Goal: Information Seeking & Learning: Find specific fact

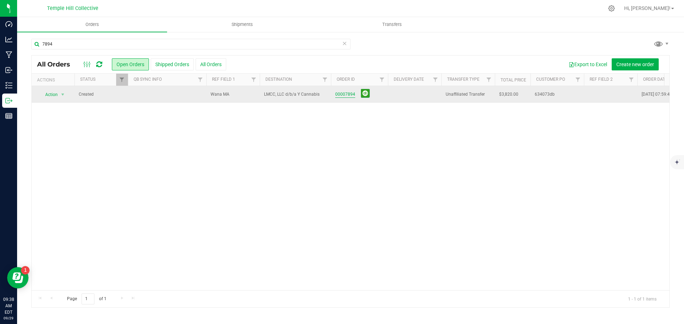
click at [351, 93] on link "00007894" at bounding box center [345, 94] width 20 height 7
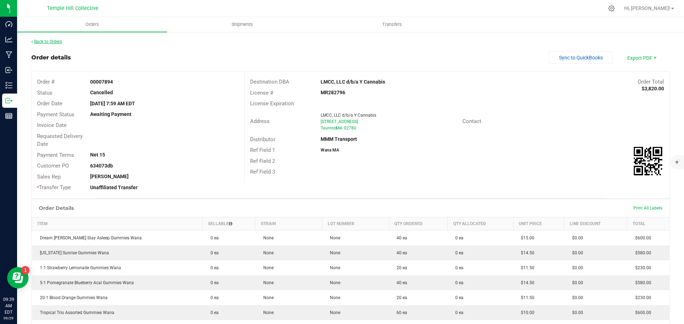
click at [57, 41] on link "Back to Orders" at bounding box center [46, 41] width 31 height 5
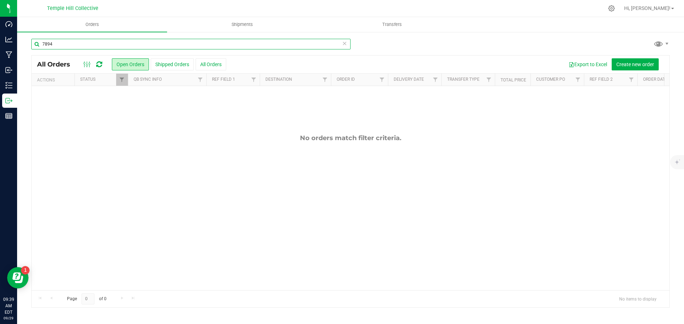
drag, startPoint x: 99, startPoint y: 46, endPoint x: 32, endPoint y: 46, distance: 67.3
click at [32, 46] on input "7894" at bounding box center [190, 44] width 319 height 11
click at [615, 7] on icon at bounding box center [610, 8] width 7 height 7
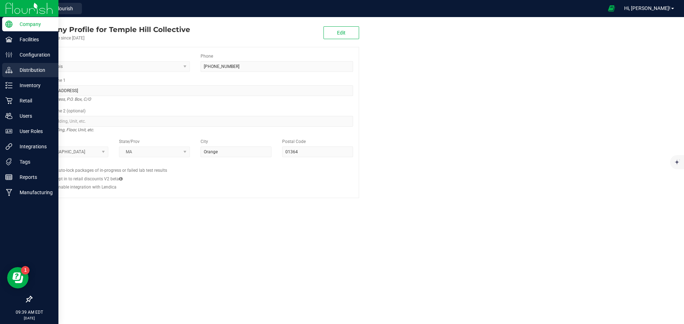
click at [18, 73] on p "Distribution" at bounding box center [33, 70] width 43 height 9
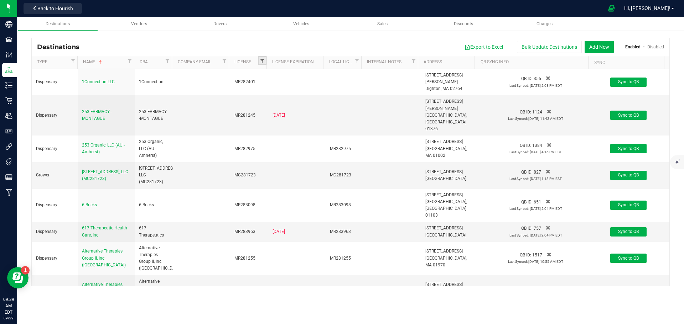
click at [261, 60] on span "Filter" at bounding box center [262, 61] width 6 height 6
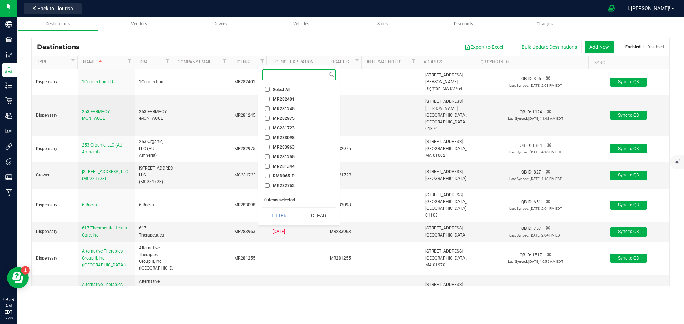
paste input "rmd905-r"
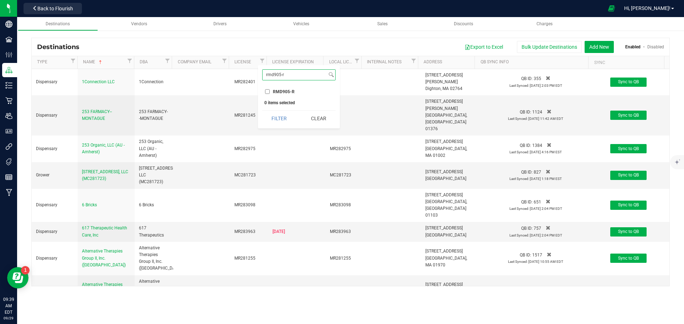
type input "rmd905-r"
click at [266, 92] on input "RMD905-R" at bounding box center [267, 91] width 5 height 5
click at [281, 119] on button "Filter" at bounding box center [279, 119] width 34 height 16
checkbox input "true"
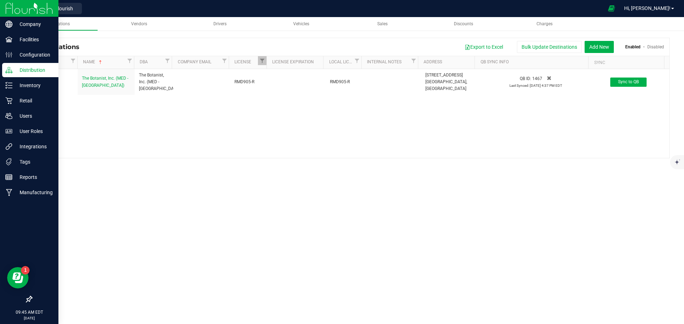
click at [22, 9] on img at bounding box center [29, 8] width 48 height 17
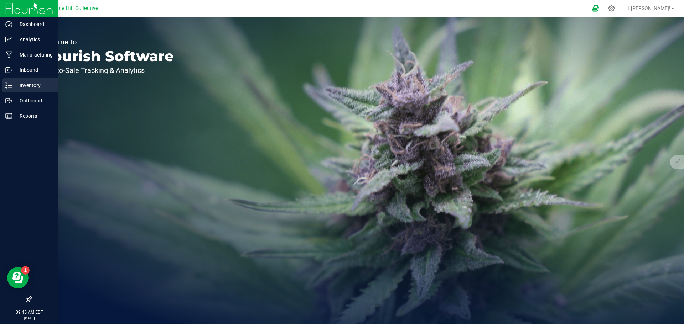
click at [23, 86] on p "Inventory" at bounding box center [33, 85] width 43 height 9
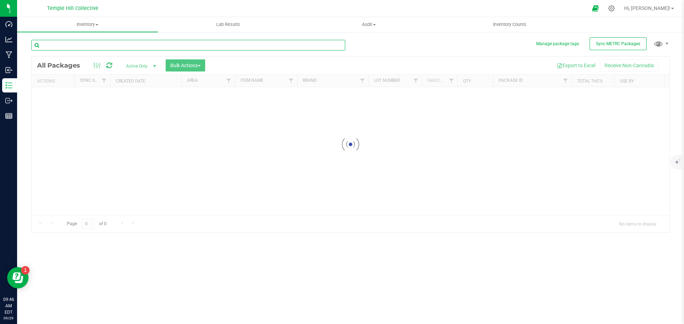
click at [116, 44] on input "text" at bounding box center [188, 45] width 314 height 11
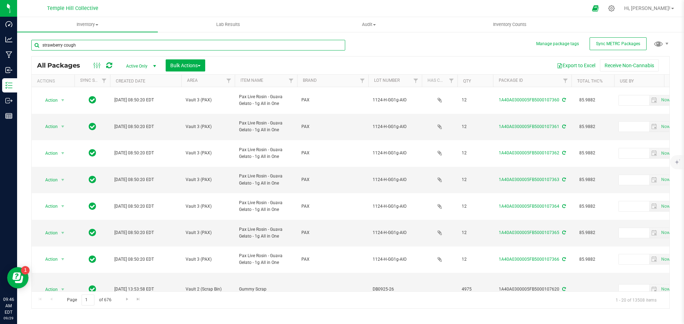
type input "strawberry cough"
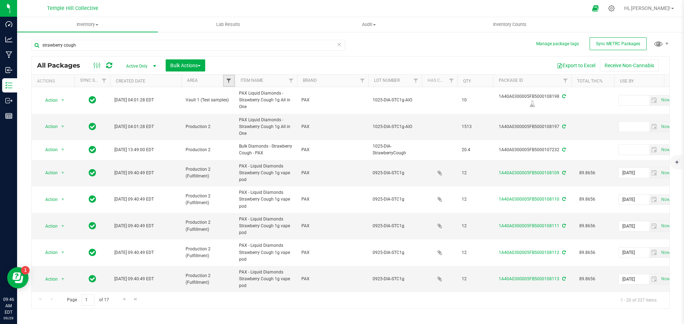
click at [229, 81] on span "Filter" at bounding box center [229, 81] width 6 height 6
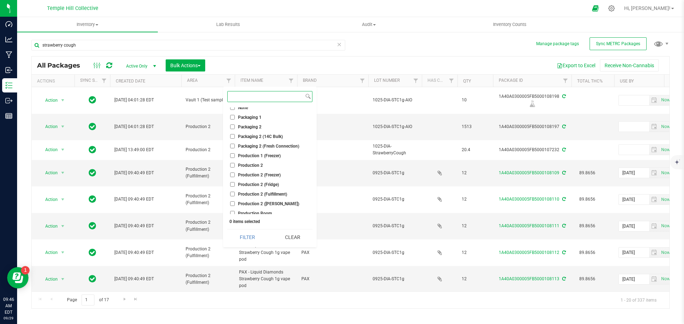
scroll to position [71, 0]
click at [233, 192] on input "Production 2 (Fulfillment)" at bounding box center [232, 194] width 5 height 5
checkbox input "true"
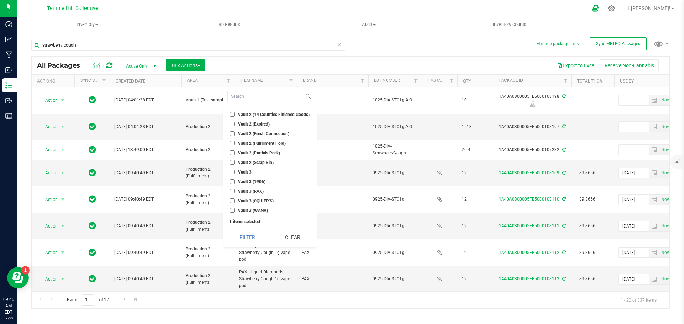
click at [232, 192] on input "Vault 3 (PAX)" at bounding box center [232, 191] width 5 height 5
checkbox input "true"
click at [248, 232] on button "Filter" at bounding box center [247, 238] width 40 height 16
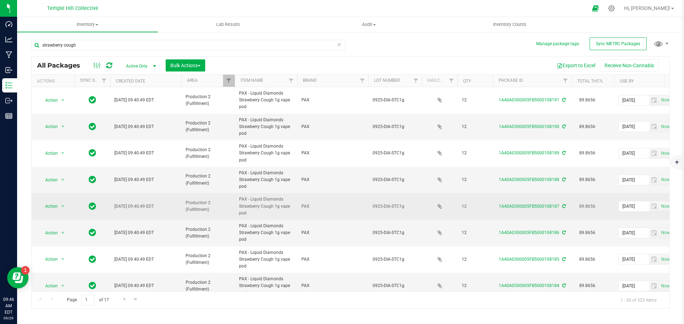
drag, startPoint x: 248, startPoint y: 213, endPoint x: 235, endPoint y: 199, distance: 19.2
click at [235, 199] on td "PAX - Liquid Diamonds Strawberry Cough 1g vape pod" at bounding box center [266, 206] width 62 height 27
copy span "PAX - Liquid Diamonds Strawberry Cough 1g vape pod"
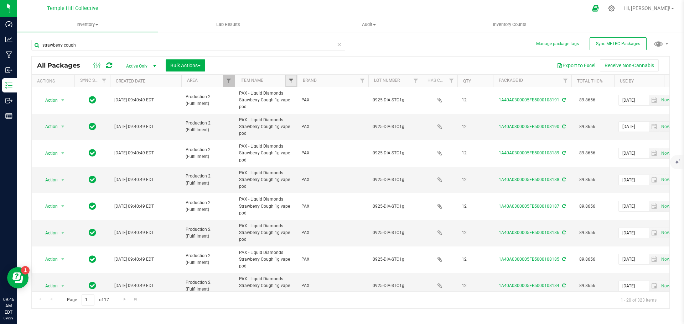
click at [292, 83] on span "Filter" at bounding box center [291, 81] width 6 height 6
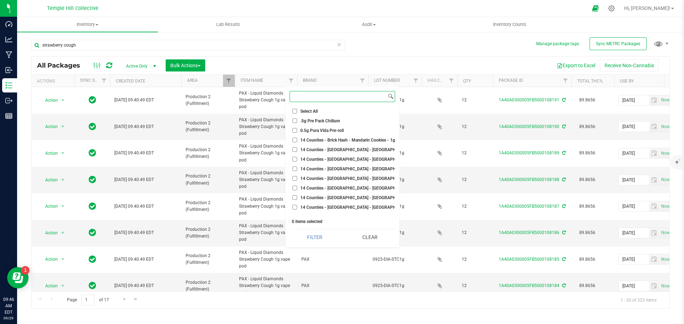
paste input "PAX - Liquid Diamonds Strawberry Cough 1g vape pod"
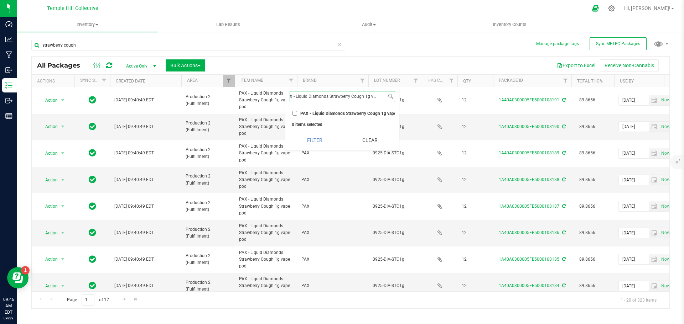
type input "PAX - Liquid Diamonds Strawberry Cough 1g vape pod"
click at [296, 113] on input "PAX - Liquid Diamonds Strawberry Cough 1g vape pod" at bounding box center [294, 113] width 5 height 5
checkbox input "true"
click at [320, 147] on button "Filter" at bounding box center [315, 140] width 50 height 16
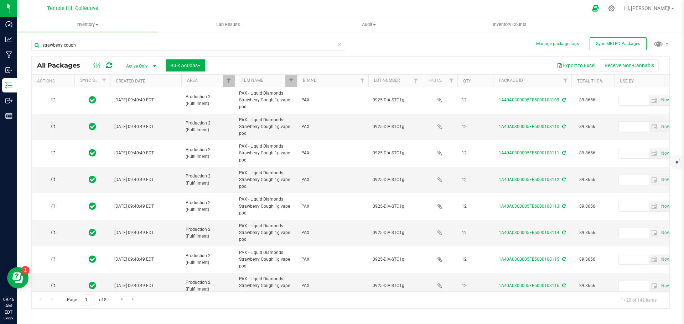
type input "[DATE]"
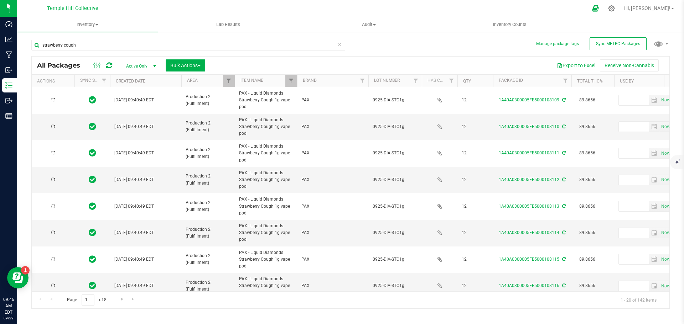
type input "[DATE]"
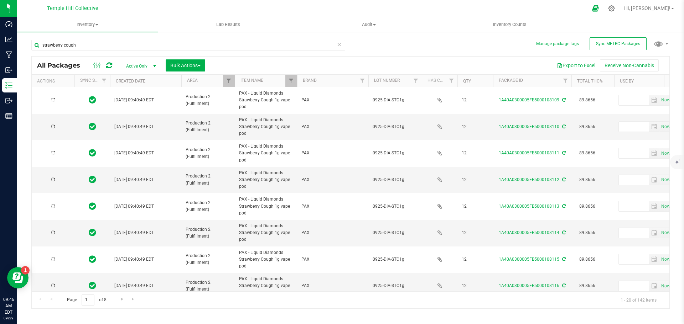
type input "[DATE]"
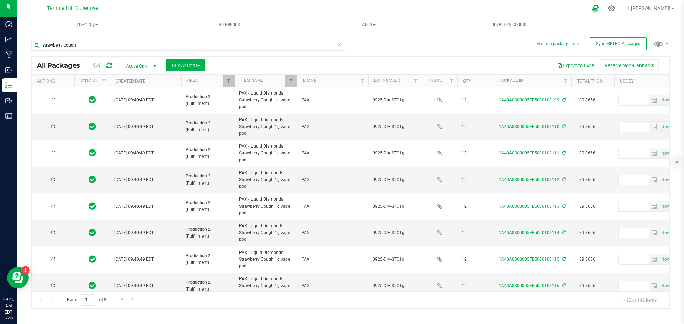
type input "[DATE]"
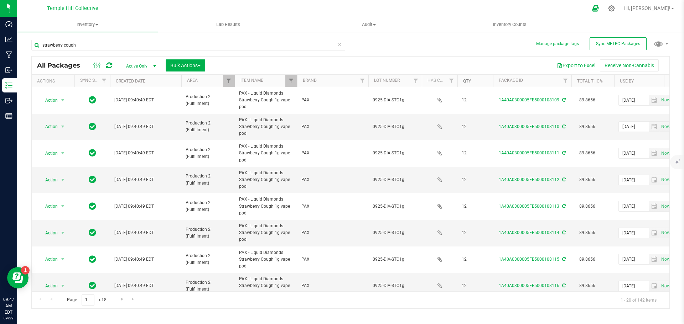
click at [469, 81] on link "Qty" at bounding box center [467, 81] width 8 height 5
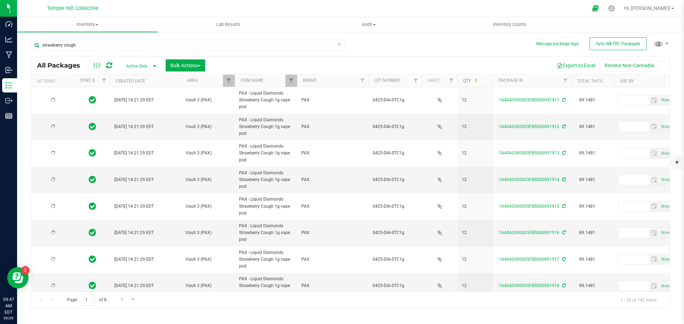
type input "[DATE]"
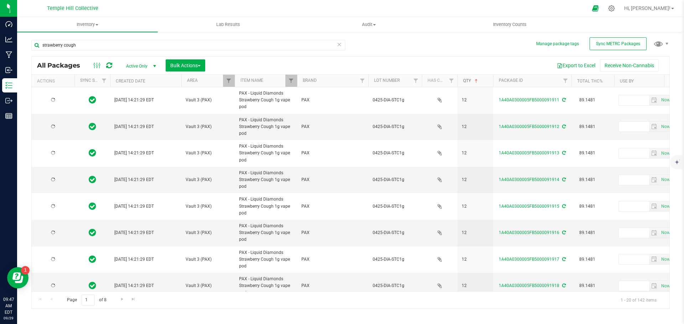
type input "[DATE]"
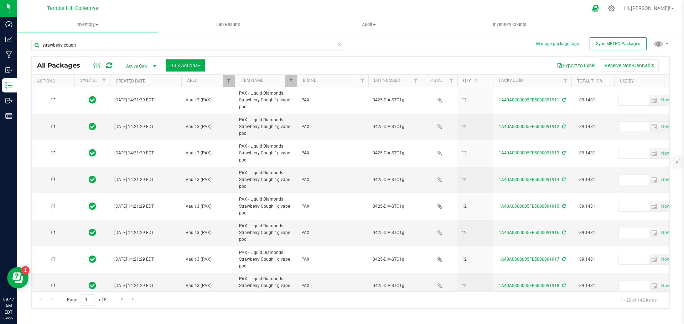
type input "[DATE]"
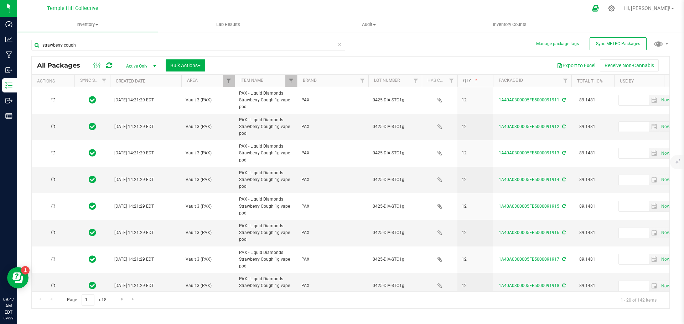
type input "[DATE]"
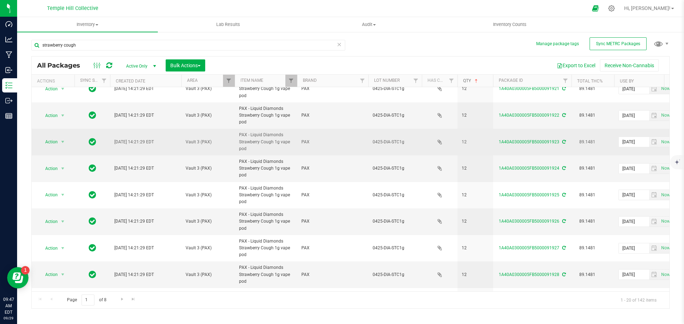
scroll to position [332, 0]
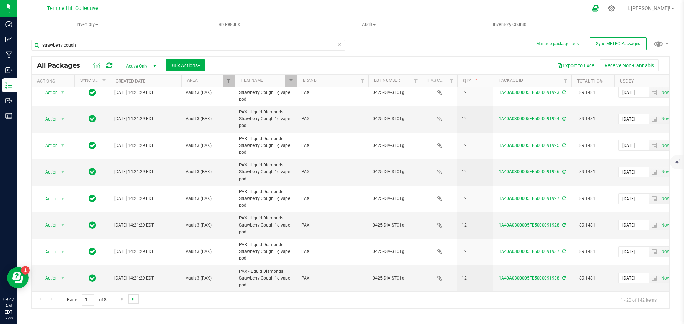
click at [133, 298] on span "Go to the last page" at bounding box center [133, 300] width 6 height 6
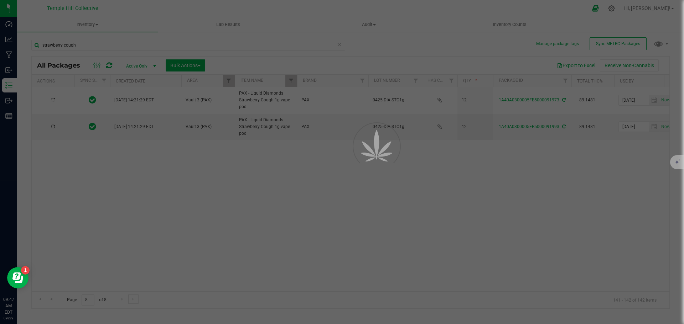
scroll to position [0, 0]
